Goal: Book appointment/travel/reservation

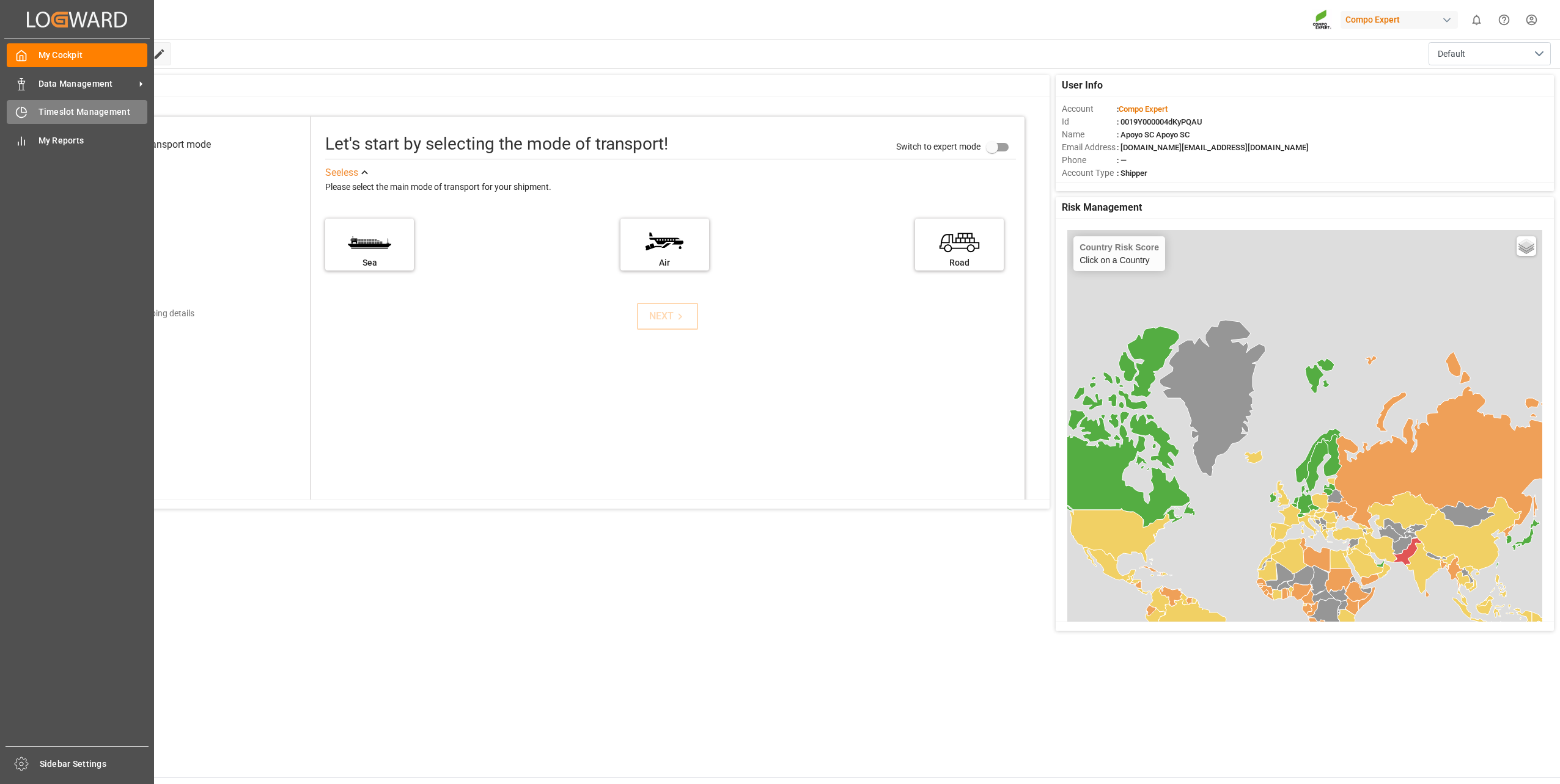
click at [63, 112] on span "Timeslot Management" at bounding box center [93, 112] width 109 height 13
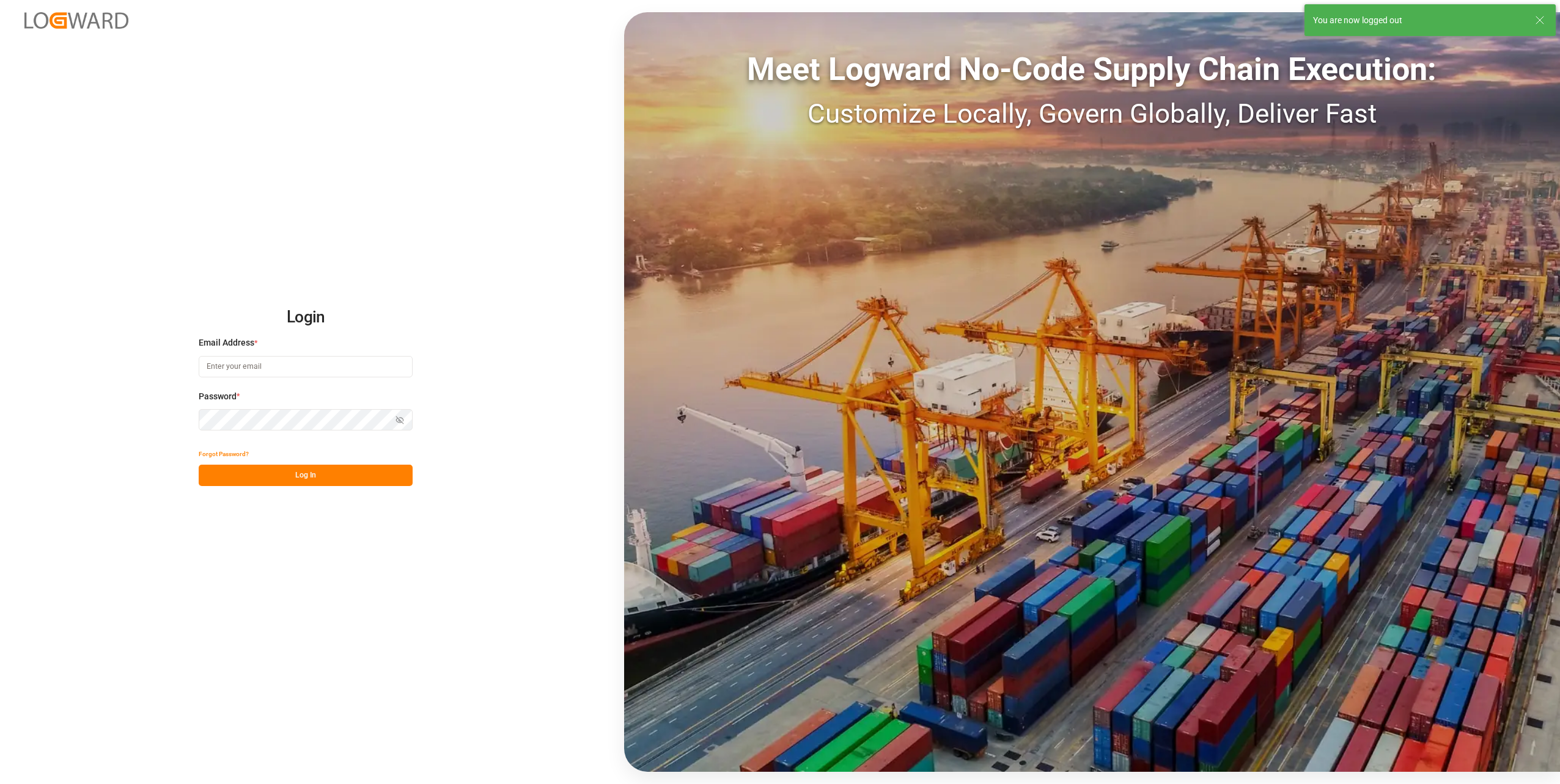
type input "[DOMAIN_NAME][EMAIL_ADDRESS][DOMAIN_NAME]"
click at [277, 483] on button "Log In" at bounding box center [305, 475] width 214 height 21
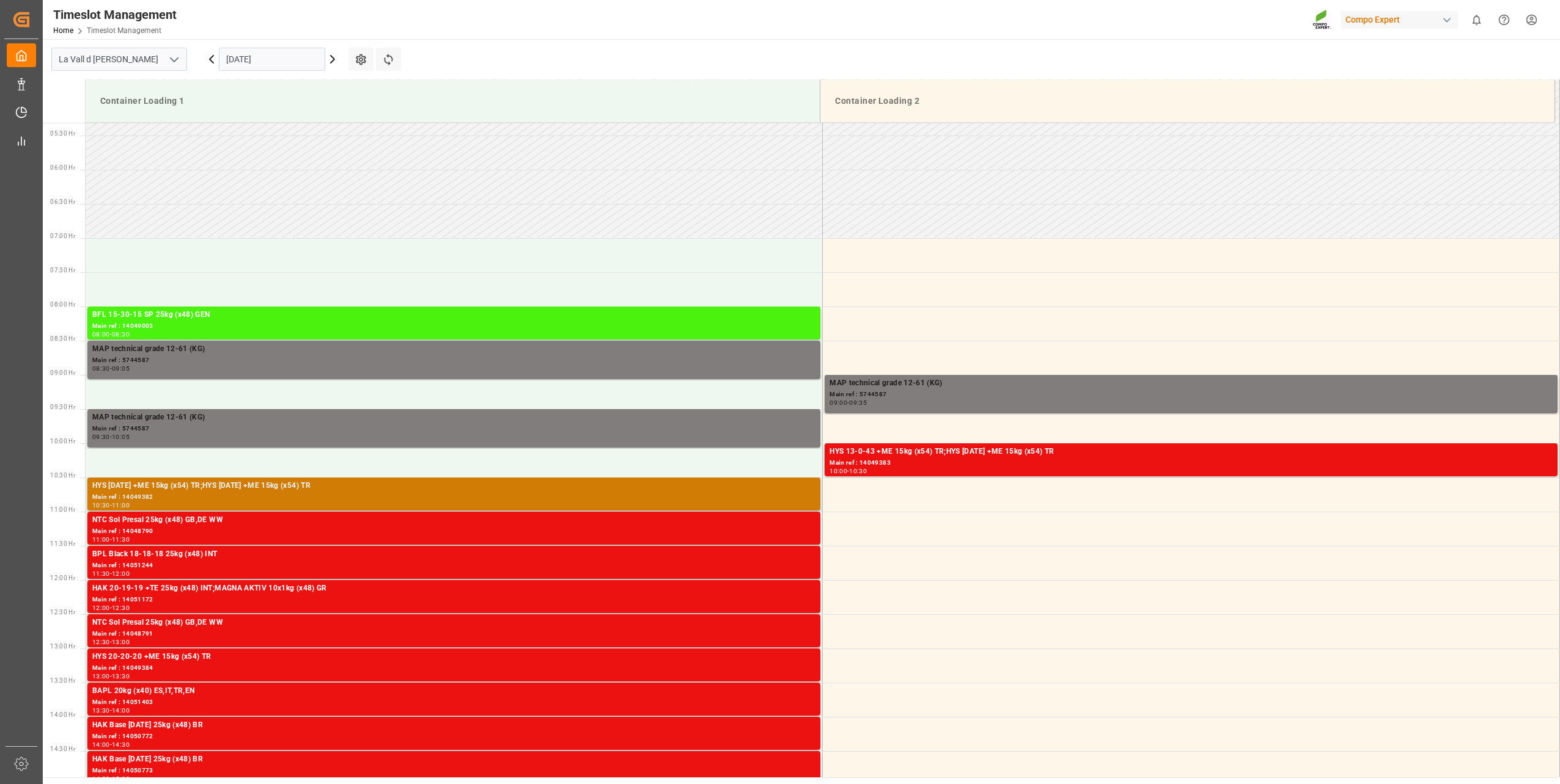
scroll to position [425, 0]
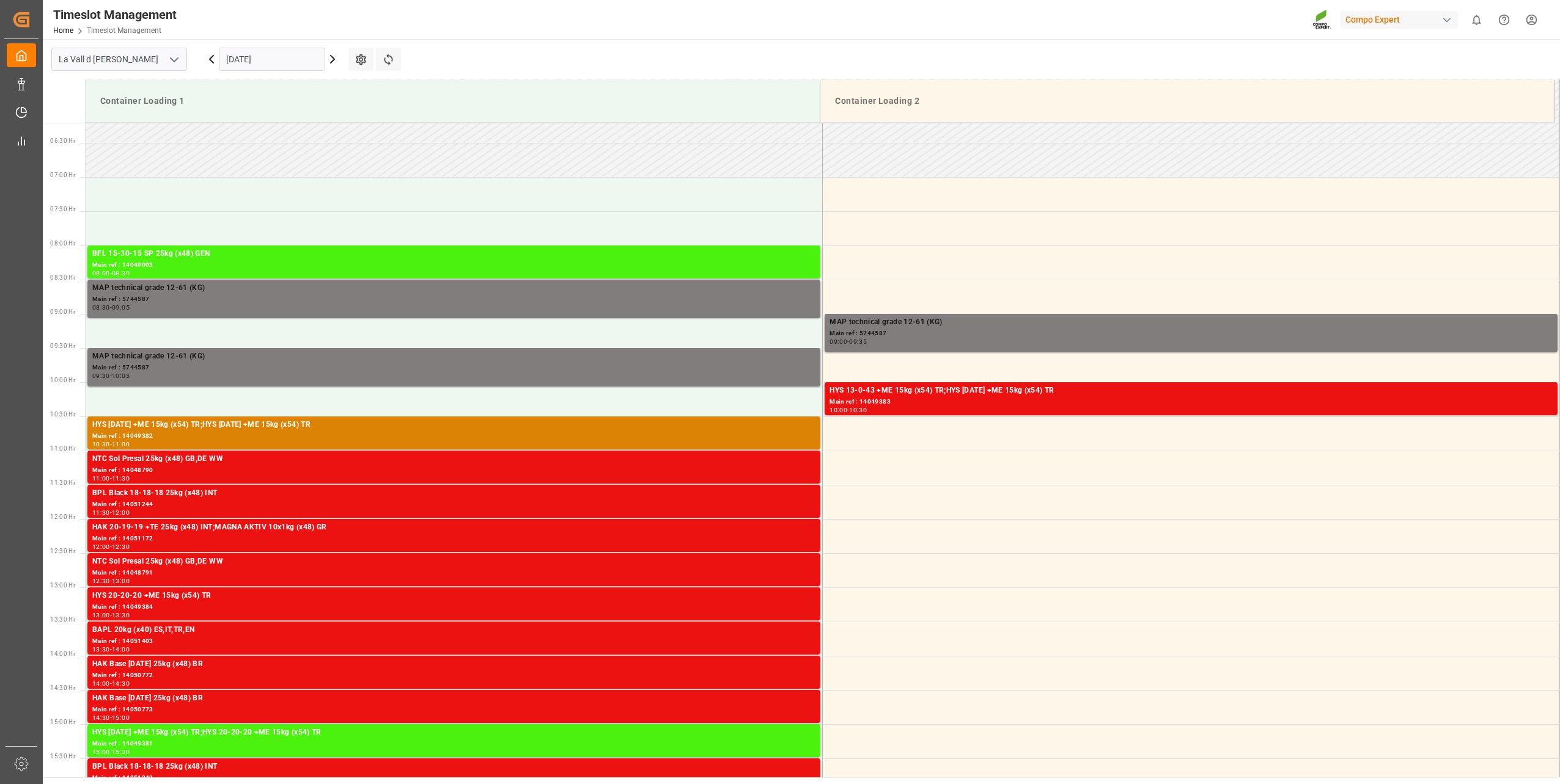
click at [259, 58] on input "[DATE]" at bounding box center [272, 59] width 106 height 23
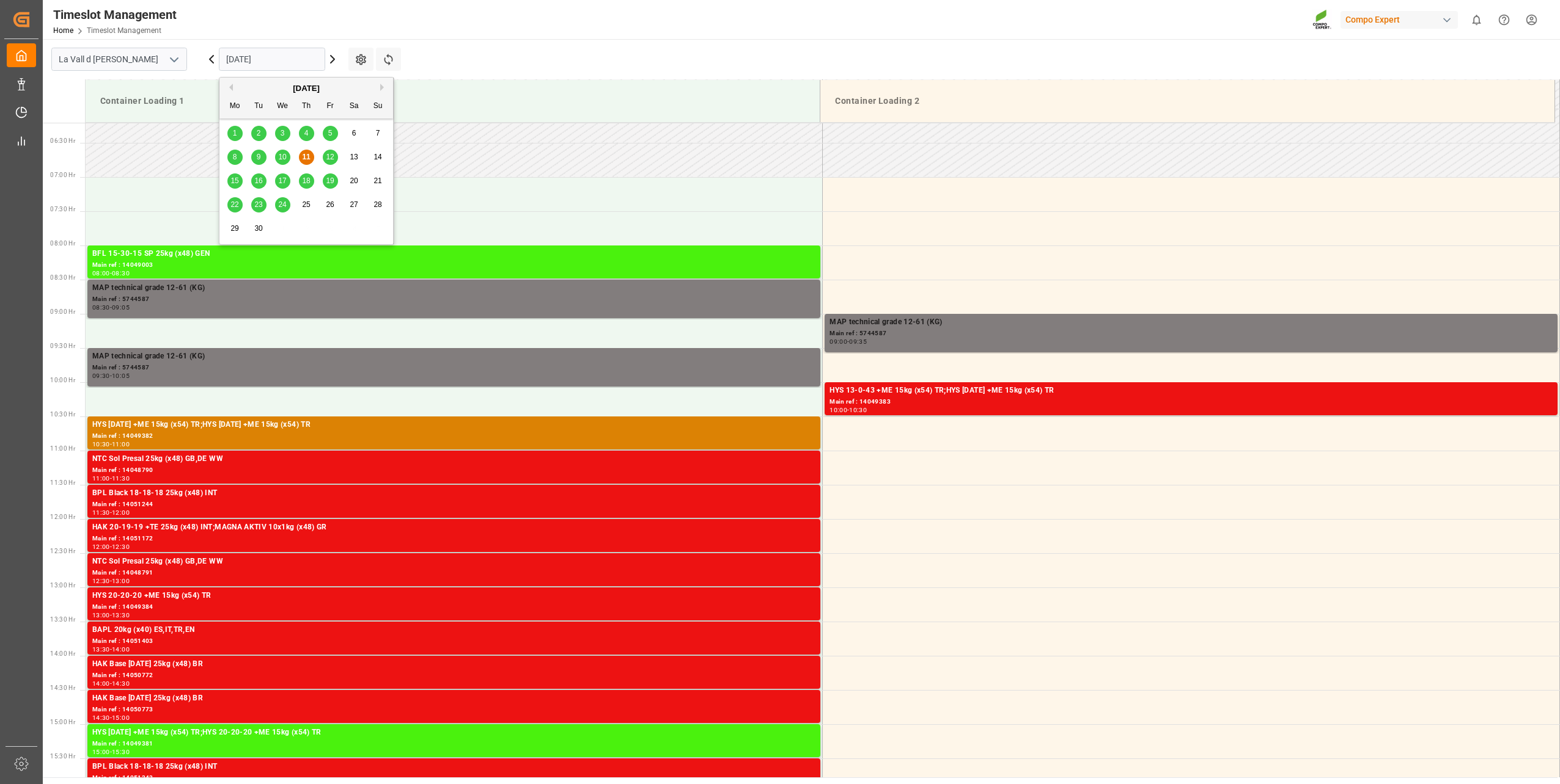
click at [329, 159] on span "12" at bounding box center [330, 157] width 8 height 8
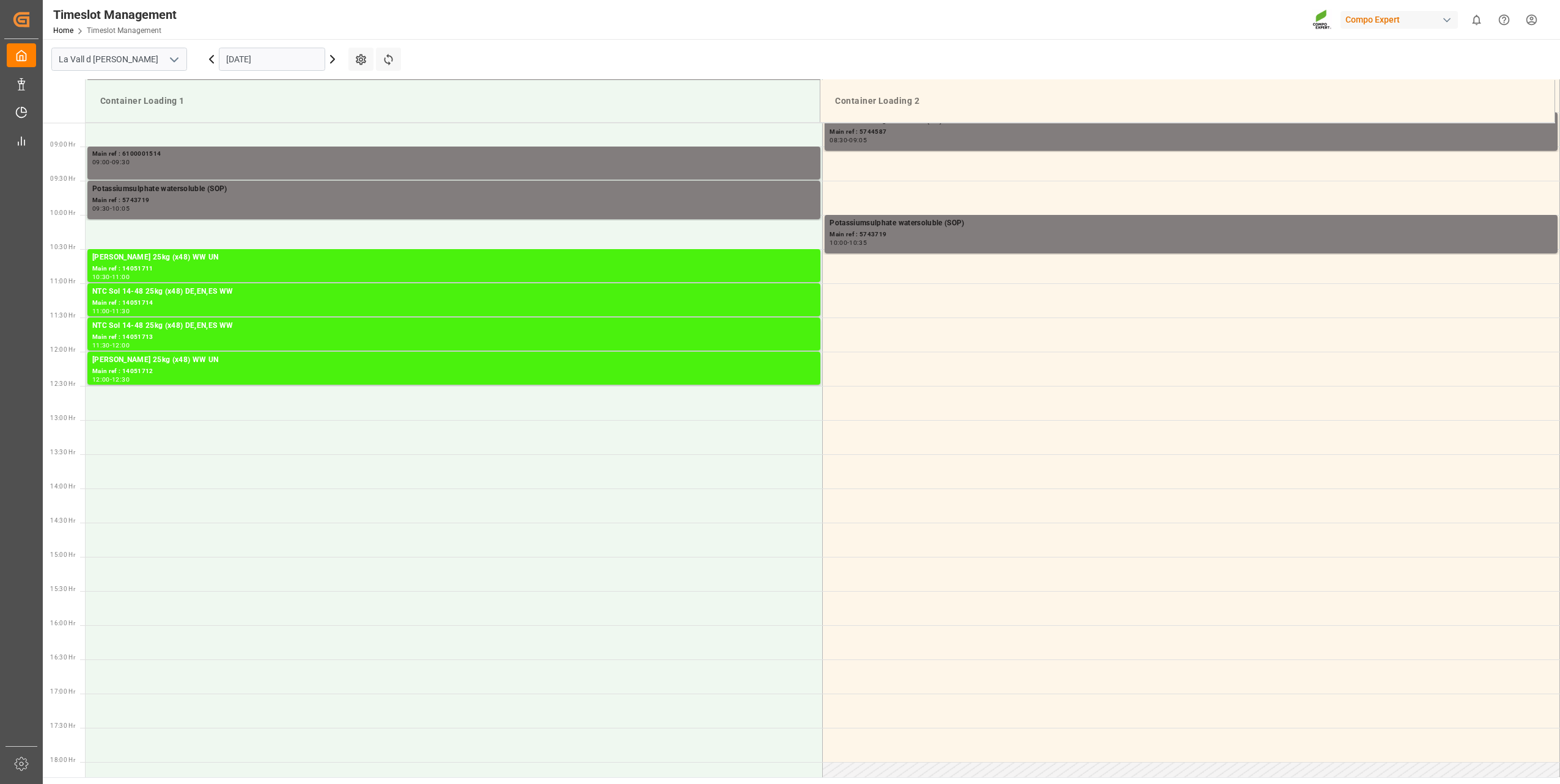
scroll to position [608, 0]
